Goal: Transaction & Acquisition: Book appointment/travel/reservation

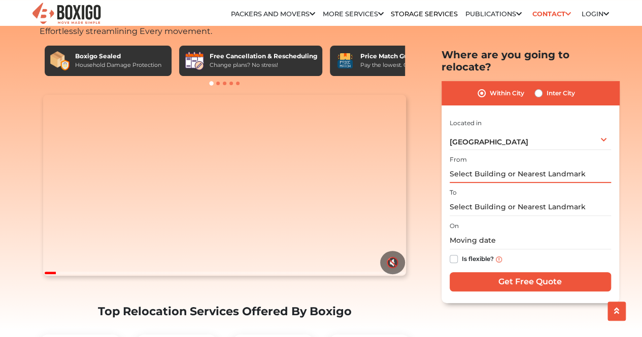
click at [469, 165] on input "text" at bounding box center [529, 174] width 161 height 18
click at [468, 153] on div "From" at bounding box center [529, 168] width 161 height 30
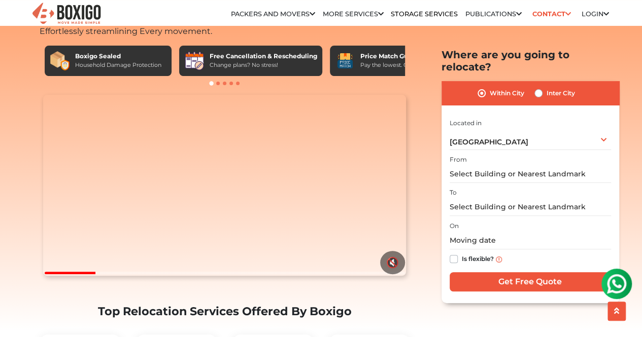
click at [465, 155] on label "From" at bounding box center [457, 159] width 17 height 9
click at [457, 186] on div "To" at bounding box center [529, 201] width 161 height 30
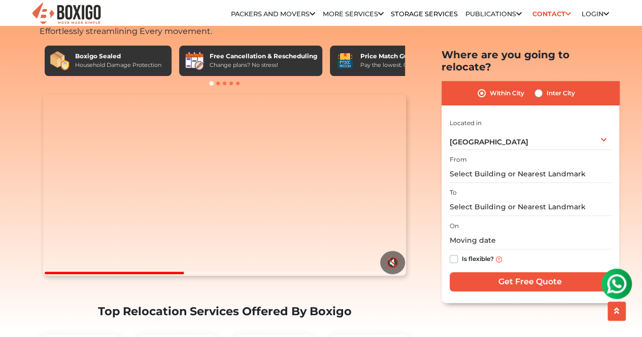
click at [457, 186] on div "To" at bounding box center [529, 201] width 161 height 30
click at [465, 220] on div "On Is flexible?" at bounding box center [529, 245] width 161 height 50
click at [458, 155] on label "From" at bounding box center [457, 159] width 17 height 9
click at [459, 186] on div "To" at bounding box center [529, 201] width 161 height 30
click at [460, 220] on div "On Is flexible?" at bounding box center [529, 245] width 161 height 50
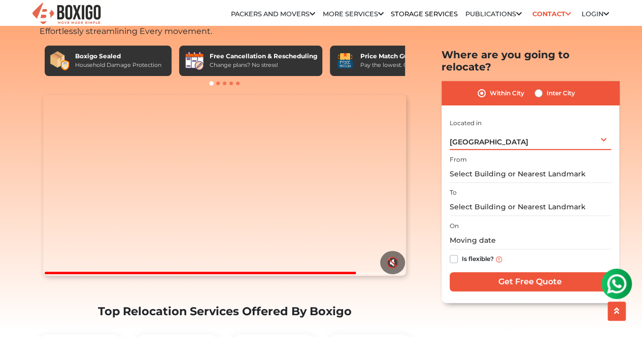
click at [601, 128] on div "[GEOGRAPHIC_DATA] Select City [GEOGRAPHIC_DATA] [GEOGRAPHIC_DATA] [GEOGRAPHIC_D…" at bounding box center [529, 138] width 161 height 21
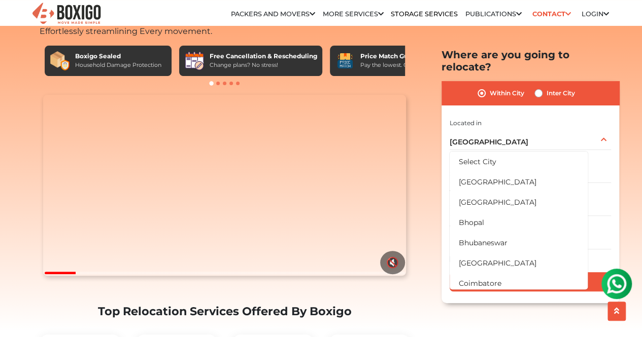
click at [546, 87] on label "Inter City" at bounding box center [560, 93] width 28 height 12
click at [538, 87] on input "Inter City" at bounding box center [538, 92] width 8 height 10
radio input "true"
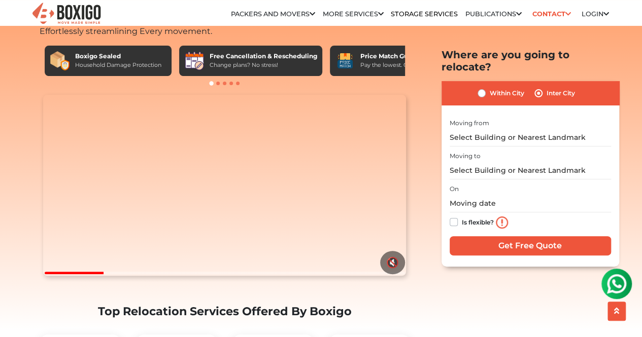
click at [477, 152] on label "Moving to" at bounding box center [464, 156] width 31 height 9
click at [475, 118] on label "Moving from" at bounding box center [469, 122] width 40 height 9
click at [464, 128] on input "text" at bounding box center [529, 137] width 161 height 18
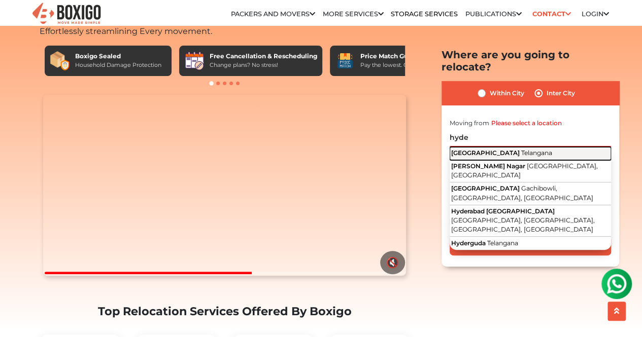
click at [468, 149] on span "[GEOGRAPHIC_DATA]" at bounding box center [485, 153] width 68 height 8
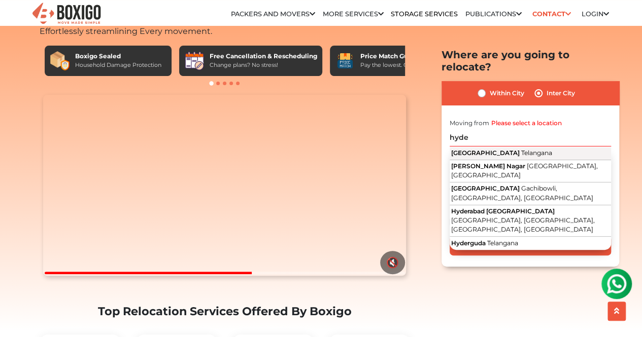
type input "[GEOGRAPHIC_DATA], [GEOGRAPHIC_DATA]"
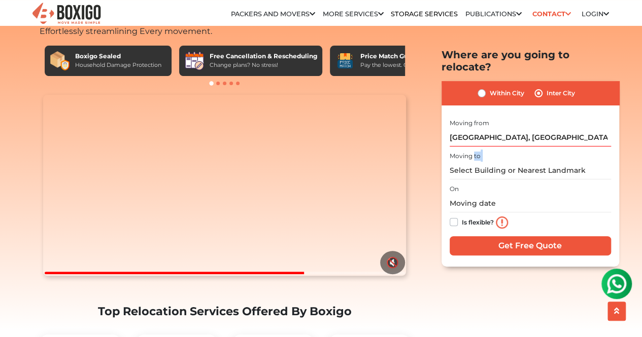
drag, startPoint x: 472, startPoint y: 148, endPoint x: 468, endPoint y: 160, distance: 12.8
click at [468, 160] on div "Moving to" at bounding box center [529, 165] width 161 height 30
click at [468, 162] on input "text" at bounding box center [529, 171] width 161 height 18
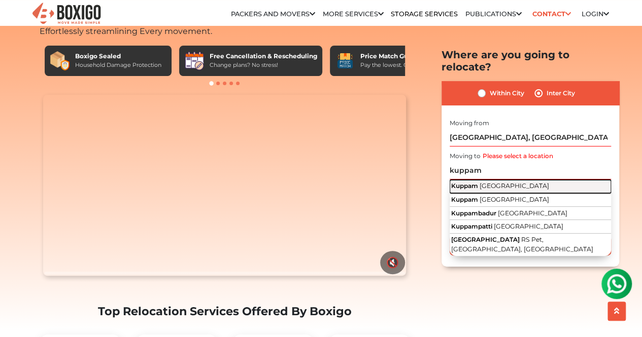
click at [465, 182] on span "Kuppam" at bounding box center [464, 186] width 27 height 8
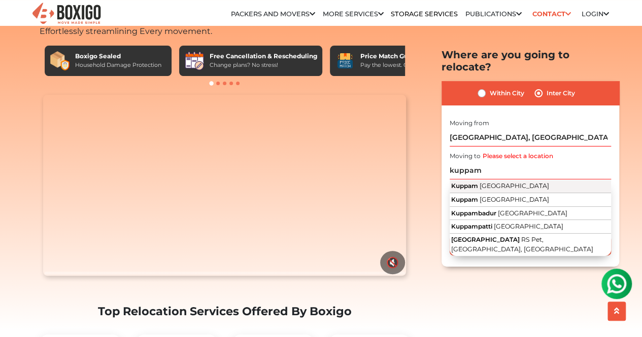
type input "Kuppam, [GEOGRAPHIC_DATA]"
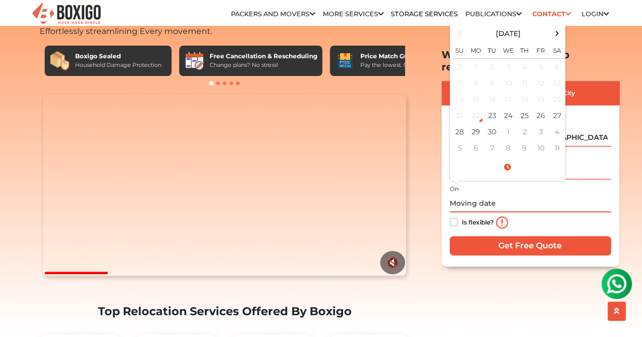
click at [461, 195] on input "text" at bounding box center [529, 204] width 161 height 18
click at [559, 108] on td "27" at bounding box center [557, 116] width 16 height 16
type input "[DATE] 12:00 AM"
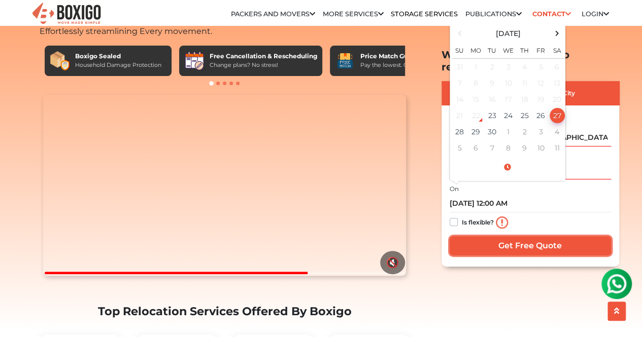
click at [499, 236] on input "Get Free Quote" at bounding box center [529, 245] width 161 height 19
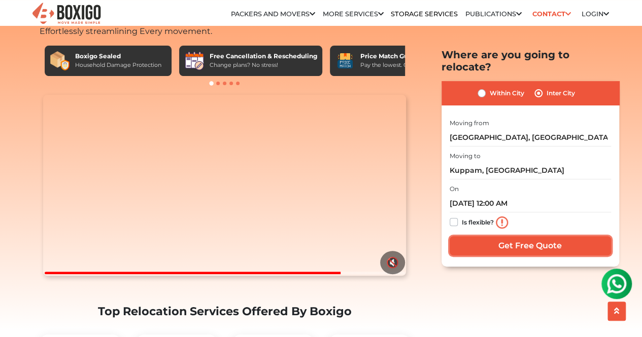
click at [499, 236] on input "Get Free Quote" at bounding box center [529, 245] width 161 height 19
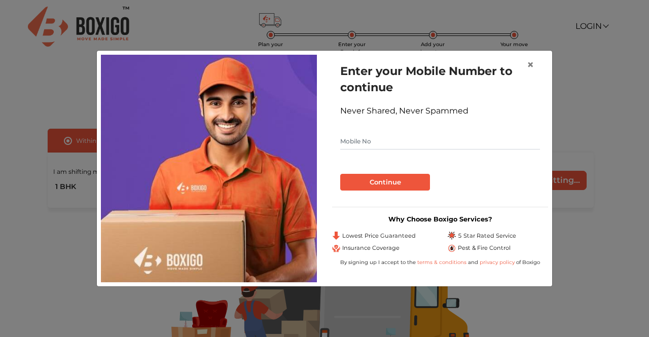
click at [450, 140] on input "text" at bounding box center [440, 141] width 200 height 16
type input "9513491869"
click at [407, 175] on button "Continue" at bounding box center [385, 182] width 90 height 17
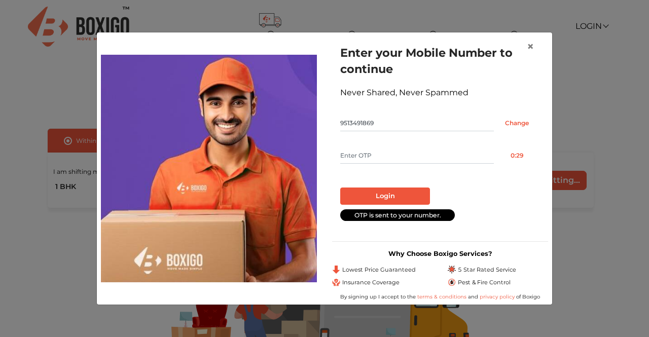
click at [421, 155] on input "text" at bounding box center [417, 156] width 154 height 16
type input "8358"
click at [384, 197] on button "Login" at bounding box center [385, 196] width 90 height 17
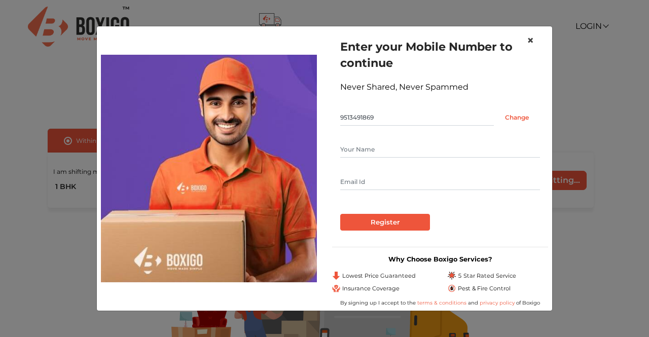
click at [533, 40] on span "×" at bounding box center [530, 40] width 7 height 15
